Goal: Find specific page/section: Find specific page/section

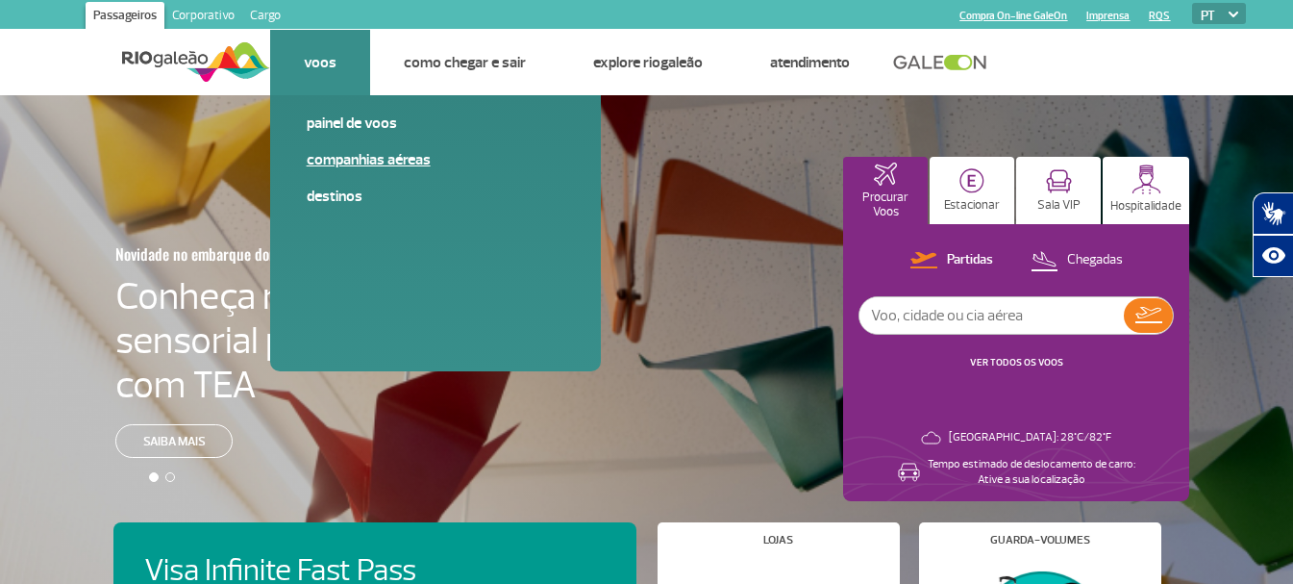
click at [374, 162] on link "Companhias Aéreas" at bounding box center [436, 159] width 258 height 21
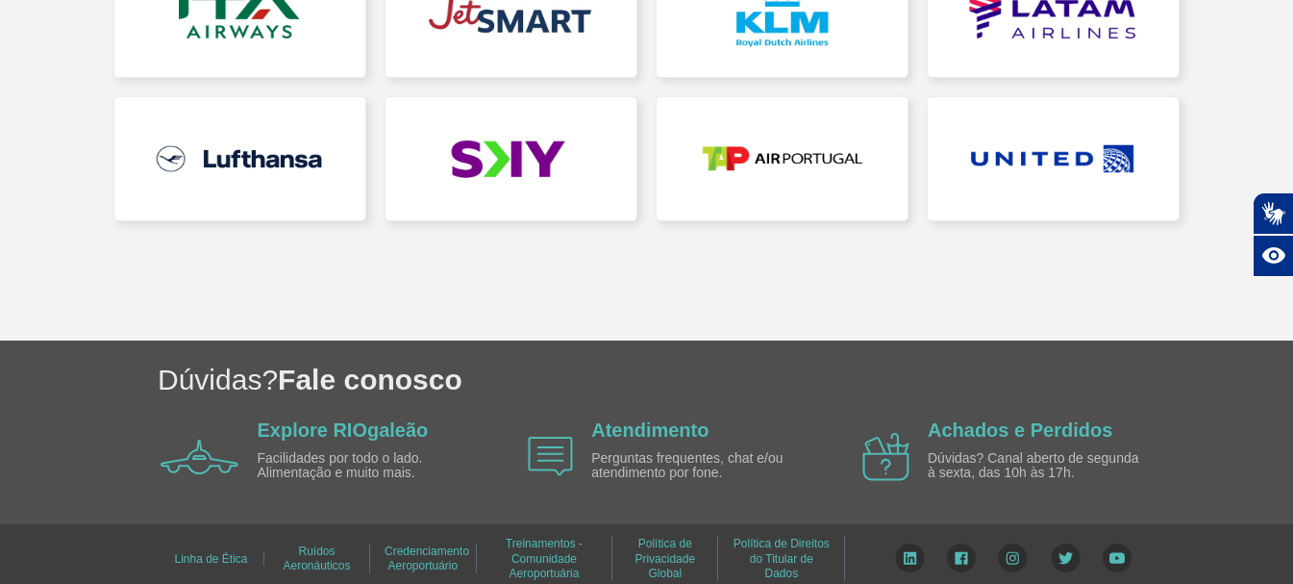
scroll to position [803, 0]
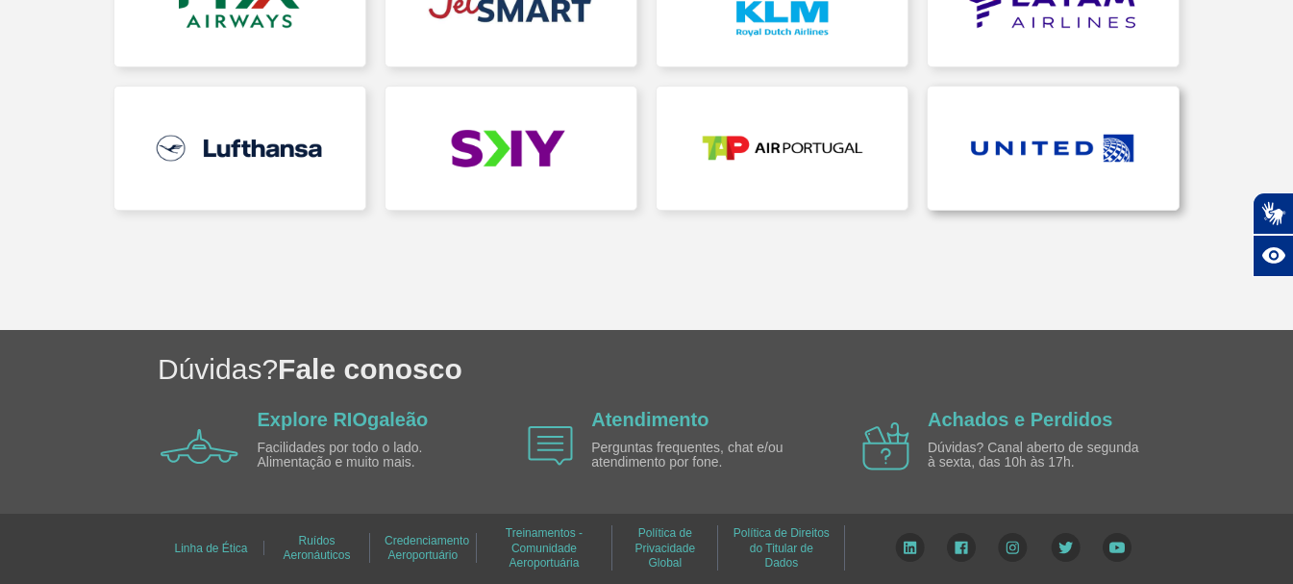
click at [1020, 149] on link at bounding box center [1053, 148] width 251 height 123
